Goal: Navigation & Orientation: Find specific page/section

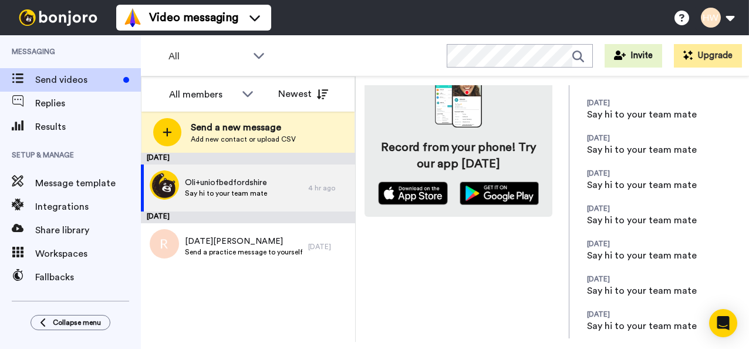
scroll to position [522, 0]
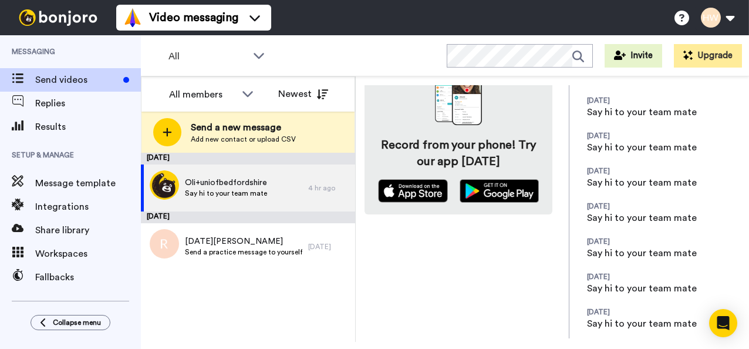
click at [186, 107] on div "All members All members Sandra Roper Cara Marie Burgess Joseph Adonu Teresa Ben…" at bounding box center [247, 93] width 213 height 35
click at [204, 99] on div "All members" at bounding box center [202, 94] width 67 height 14
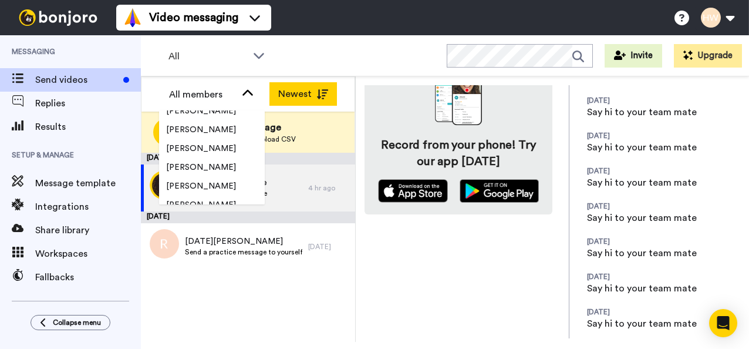
scroll to position [178, 0]
click at [350, 43] on div "All WORKSPACES View all All Lead Conversion Task List + Add a new workspace Inv…" at bounding box center [445, 55] width 608 height 41
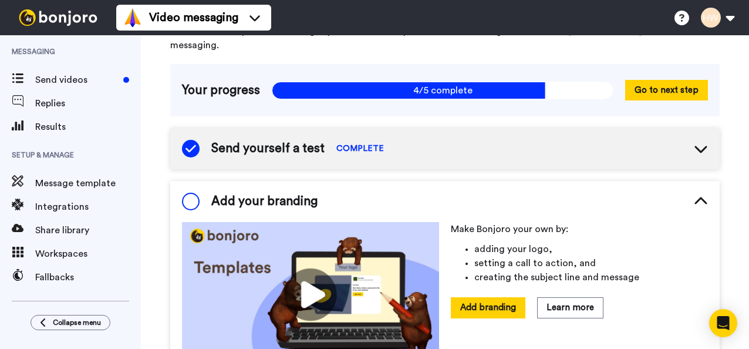
scroll to position [140, 0]
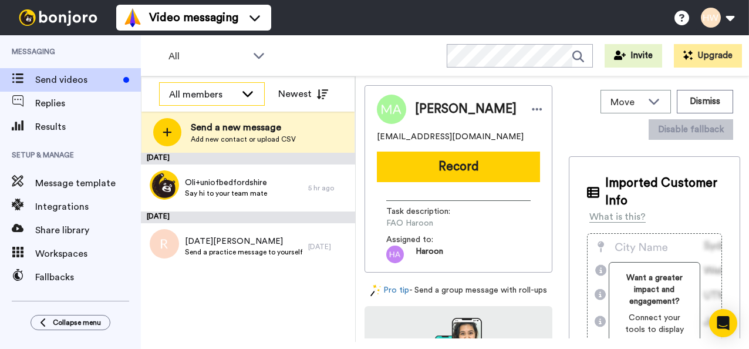
click at [236, 90] on div "All members" at bounding box center [202, 94] width 67 height 14
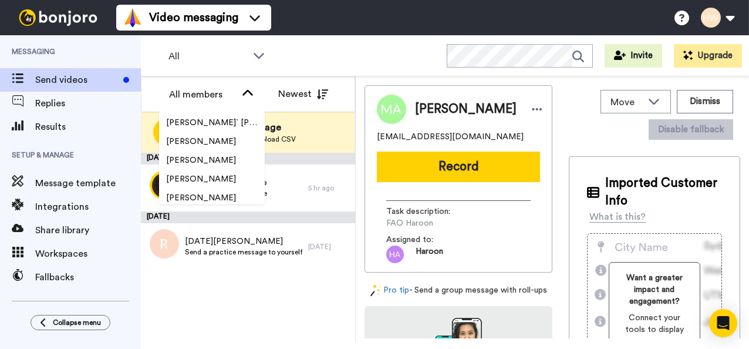
scroll to position [369, 0]
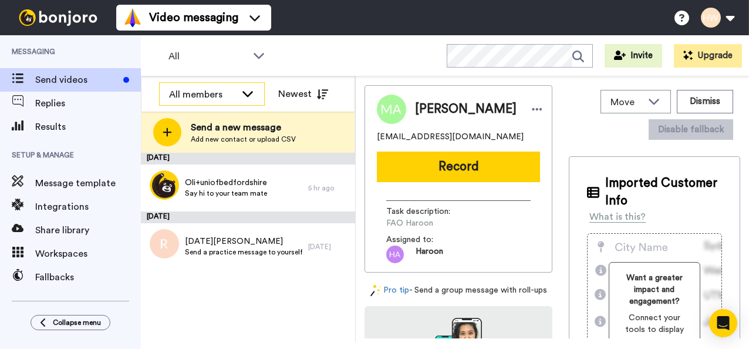
click at [214, 86] on div "All members" at bounding box center [212, 94] width 104 height 23
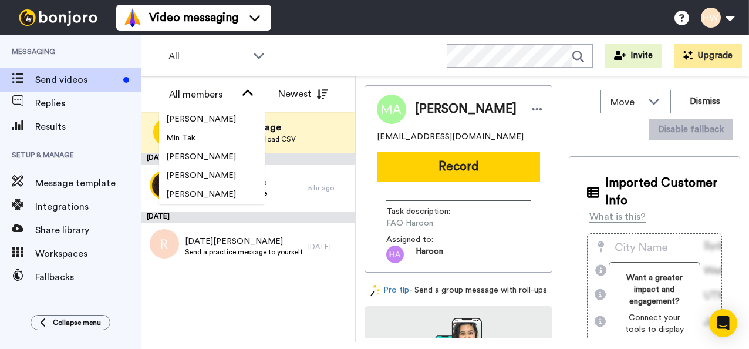
scroll to position [1803, 0]
click at [269, 301] on div "[DATE] Oli+uniofbedfordshire Say hi to your team mate 5 hr ago [DATE] [DATE][PE…" at bounding box center [248, 247] width 214 height 189
